Goal: Information Seeking & Learning: Learn about a topic

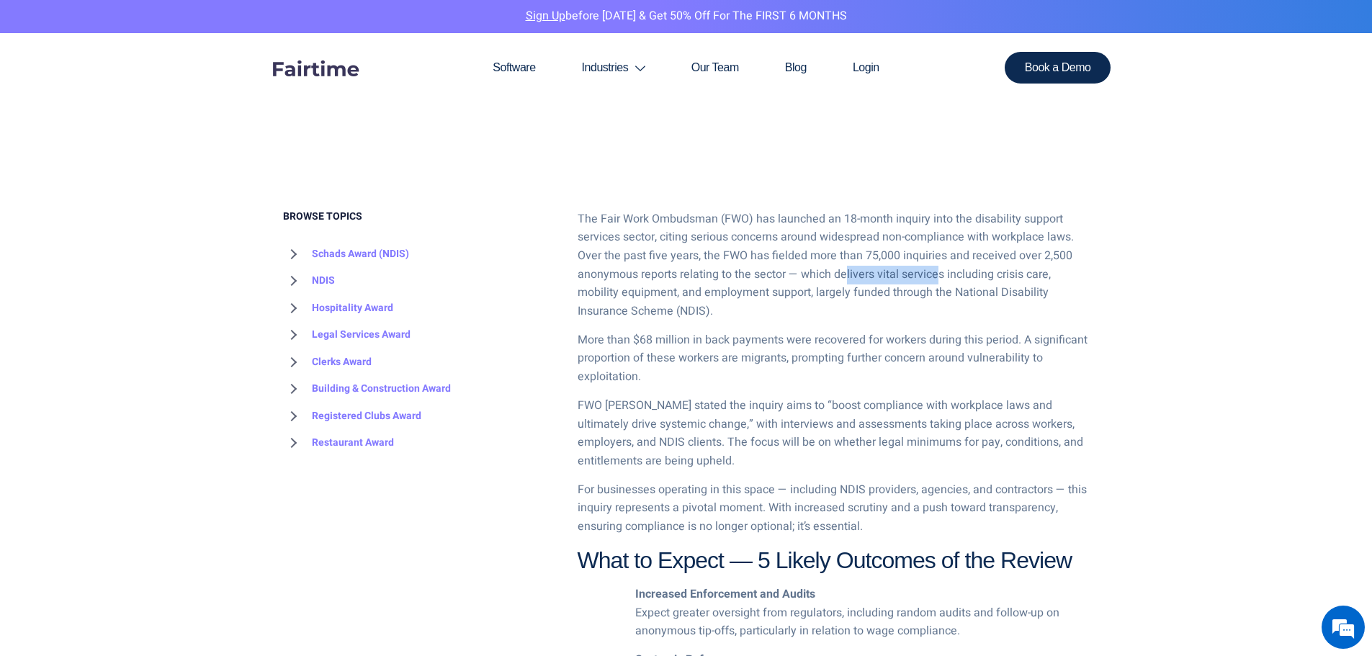
drag, startPoint x: 847, startPoint y: 274, endPoint x: 938, endPoint y: 273, distance: 91.5
click at [938, 273] on p "The Fair Work Ombudsman (FWO) has launched an 18-month inquiry into the disabil…" at bounding box center [833, 265] width 512 height 111
drag, startPoint x: 644, startPoint y: 338, endPoint x: 858, endPoint y: 343, distance: 213.9
click at [858, 343] on p "More than $68 million in back payments were recovered for workers during this p…" at bounding box center [833, 358] width 512 height 55
drag, startPoint x: 800, startPoint y: 358, endPoint x: 891, endPoint y: 356, distance: 90.7
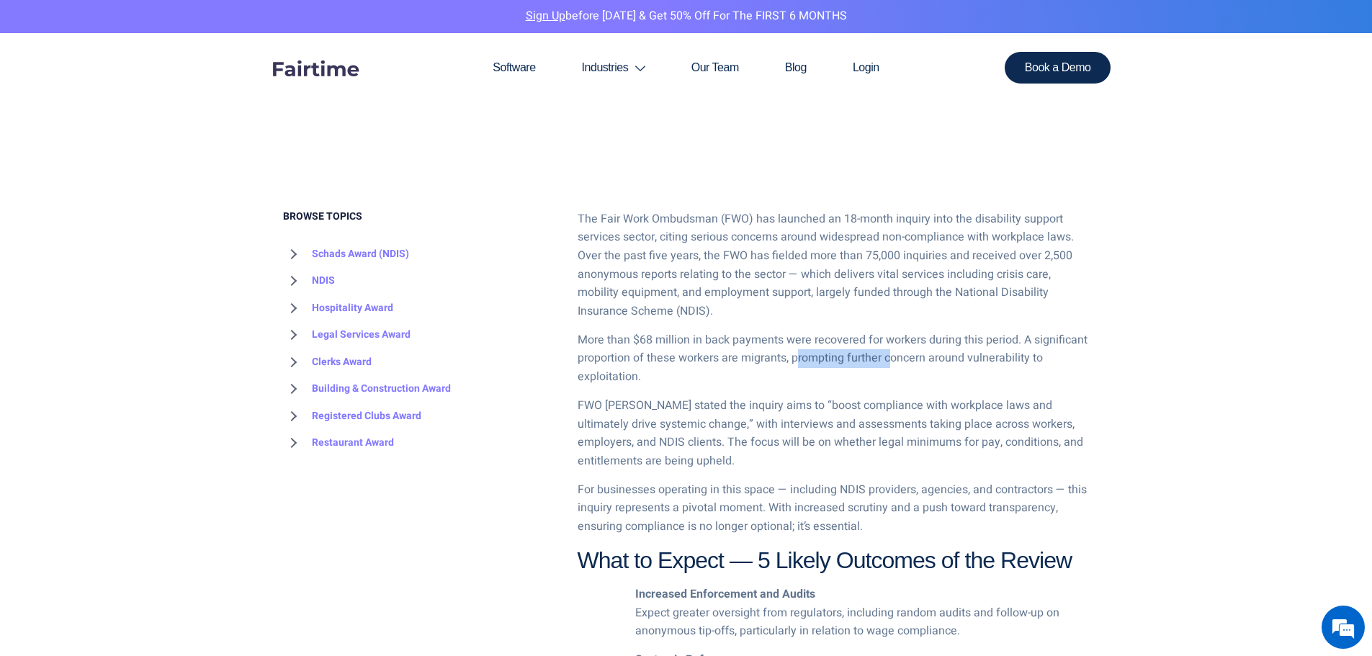
click at [891, 355] on p "More than $68 million in back payments were recovered for workers during this p…" at bounding box center [833, 358] width 512 height 55
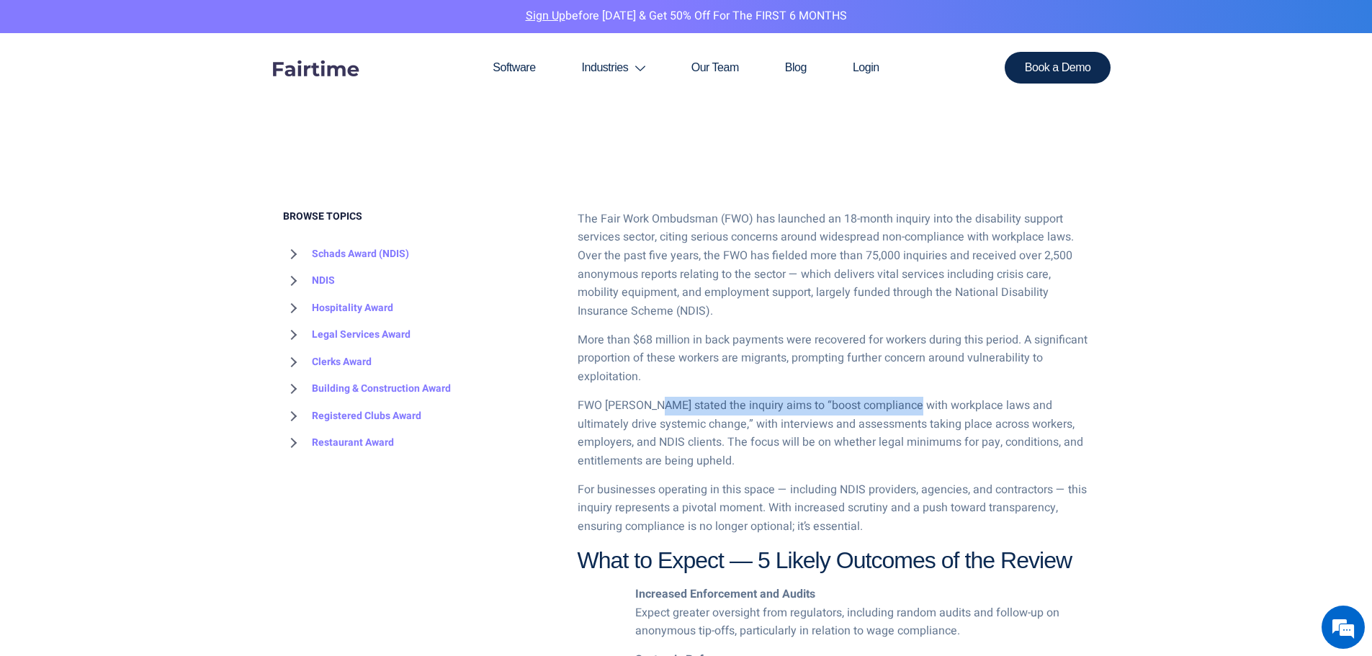
drag, startPoint x: 658, startPoint y: 395, endPoint x: 912, endPoint y: 405, distance: 253.6
click at [912, 405] on div "The Fair Work Ombudsman (FWO) has launched an 18-month inquiry into the disabil…" at bounding box center [833, 646] width 512 height 872
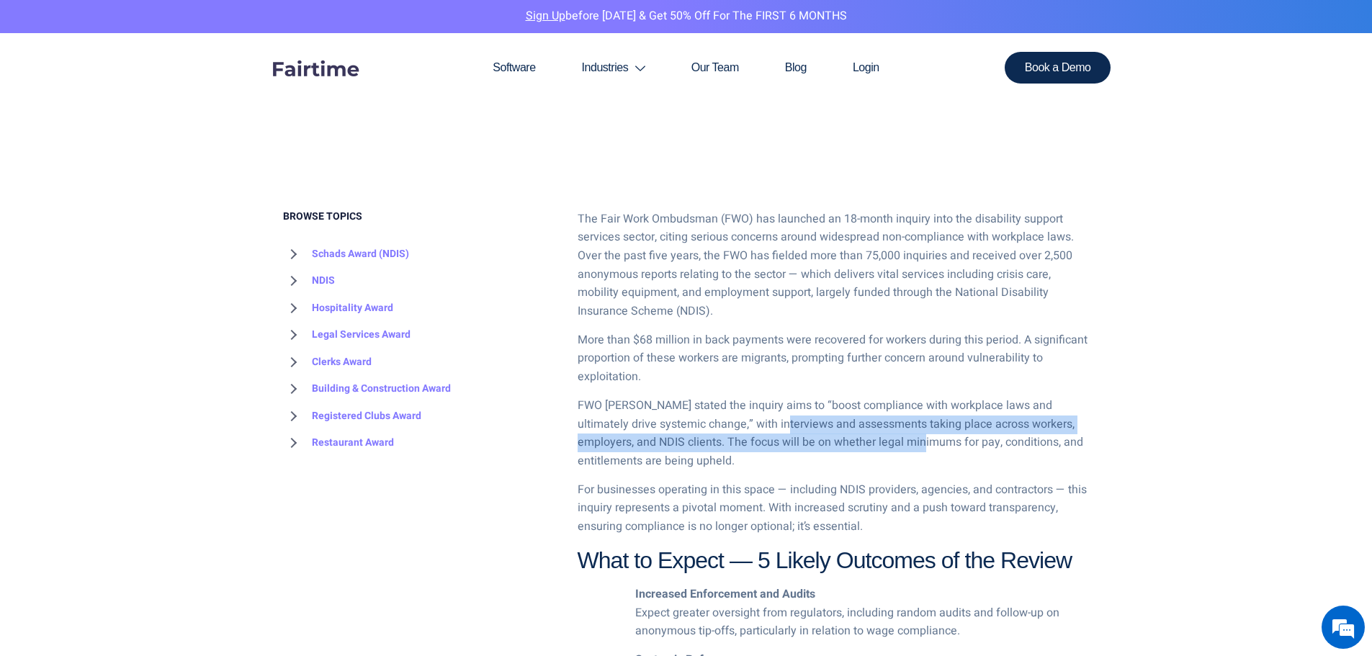
drag, startPoint x: 747, startPoint y: 423, endPoint x: 882, endPoint y: 445, distance: 136.5
click at [882, 445] on p "FWO [PERSON_NAME] stated the inquiry aims to “boost compliance with workplace l…" at bounding box center [833, 433] width 512 height 73
